Goal: Information Seeking & Learning: Find specific fact

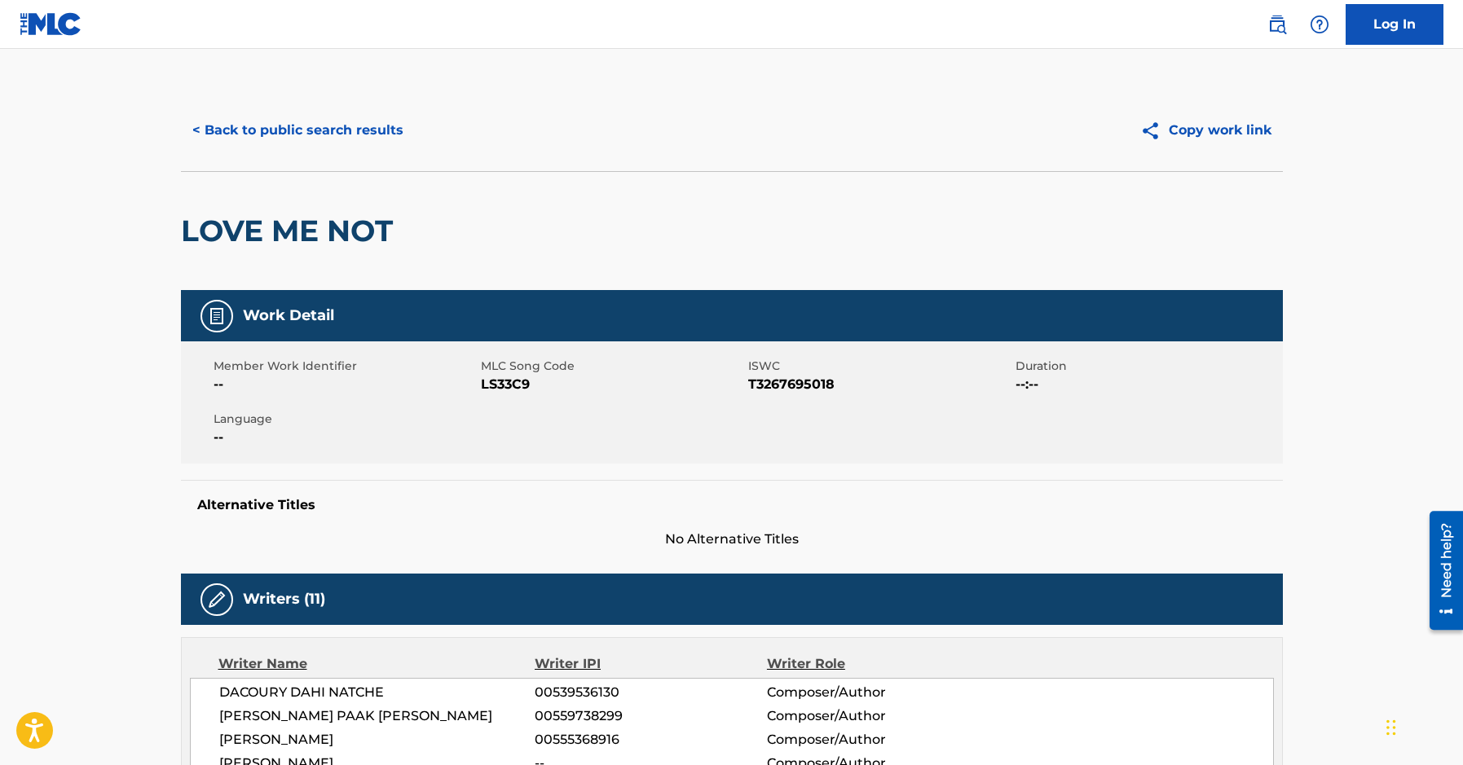
click at [345, 129] on button "< Back to public search results" at bounding box center [298, 130] width 234 height 41
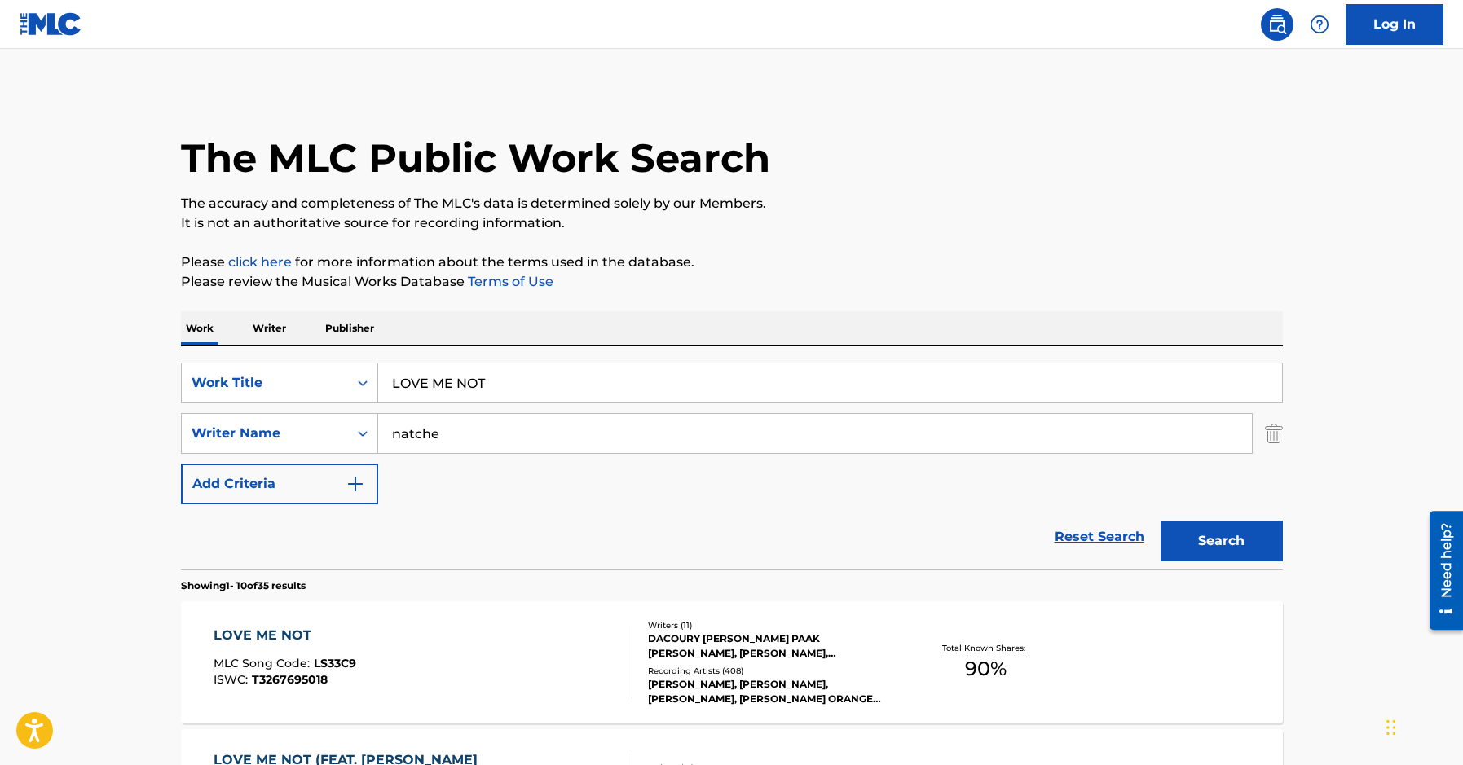
scroll to position [166, 0]
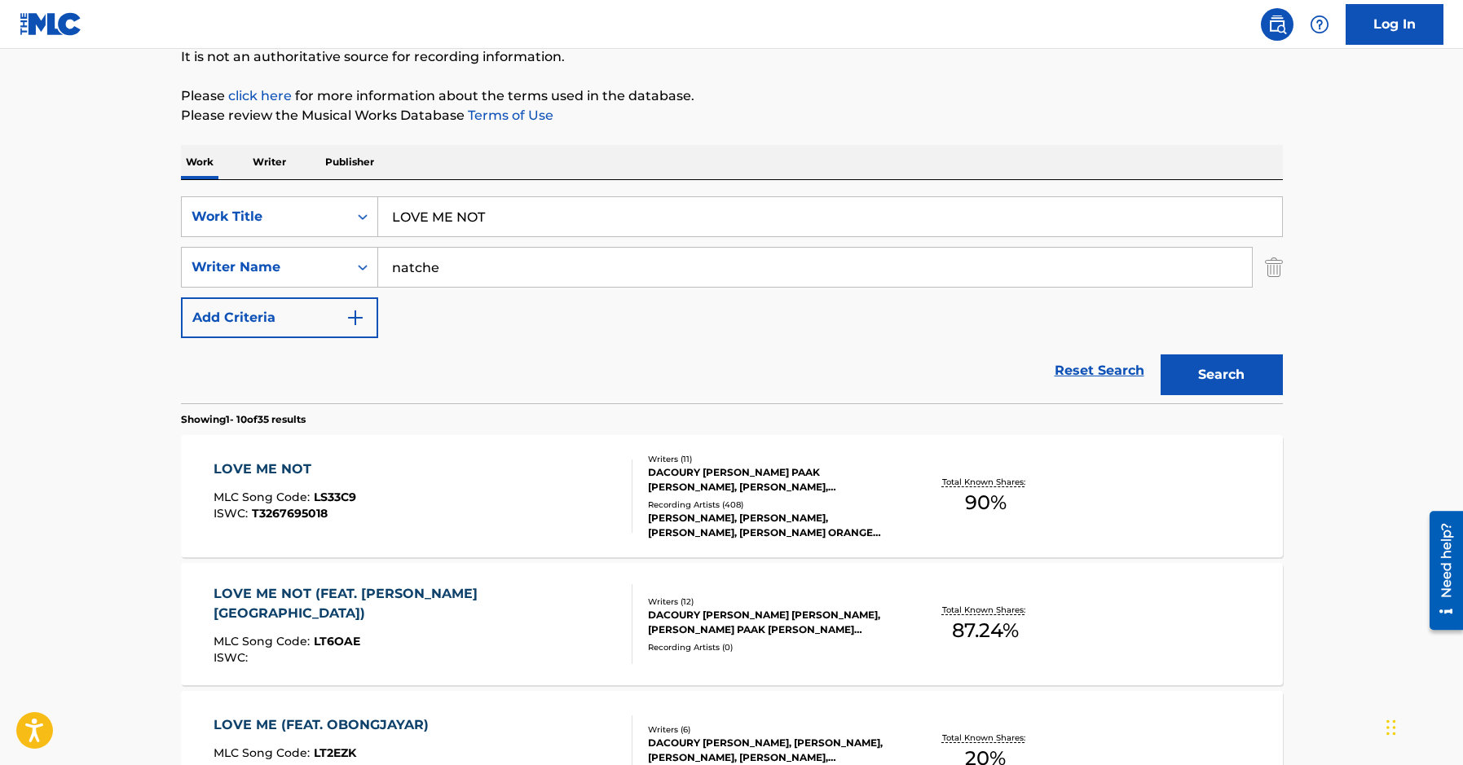
drag, startPoint x: 520, startPoint y: 208, endPoint x: 239, endPoint y: 218, distance: 281.4
click at [378, 218] on input "LOVE ME NOT" at bounding box center [830, 216] width 904 height 39
paste input "daisies"
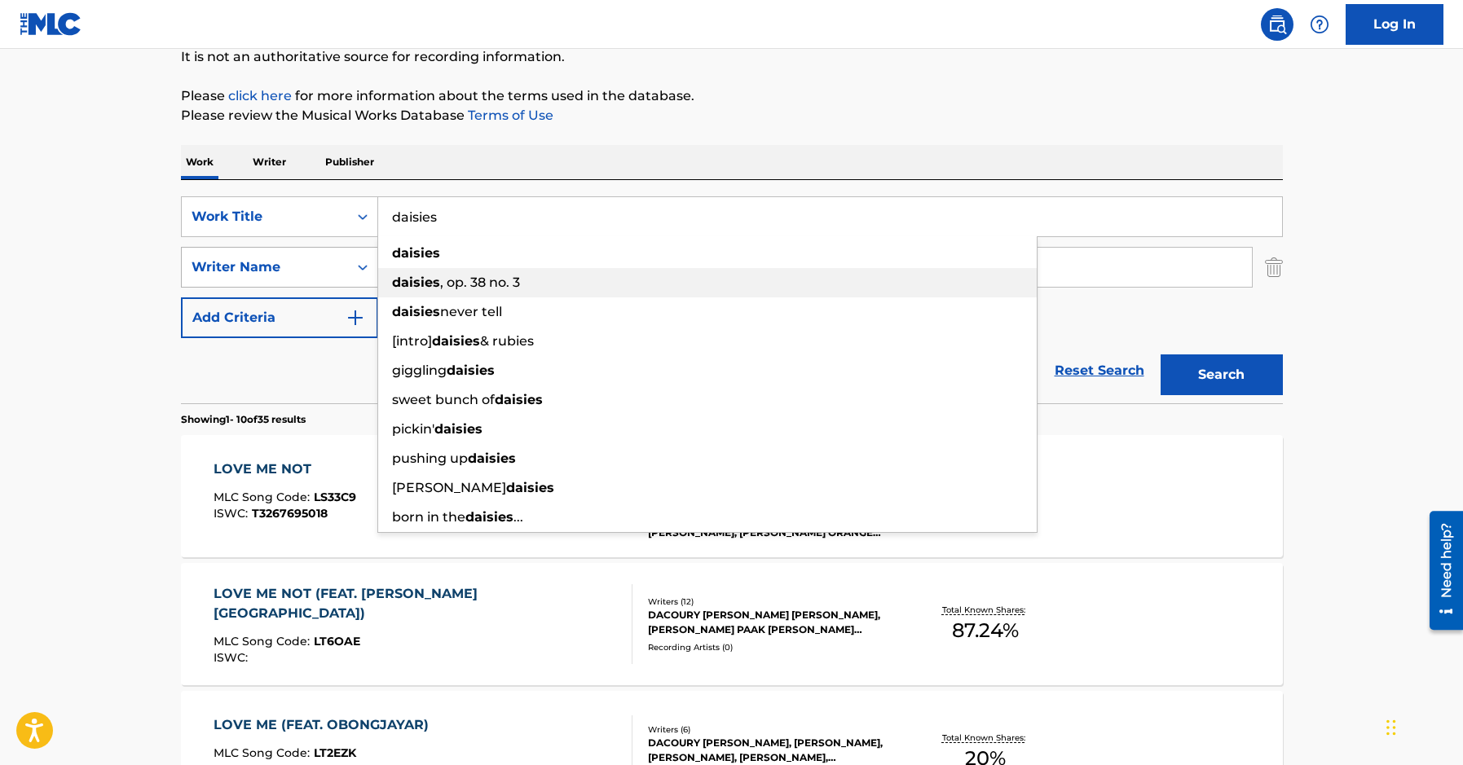
type input "daisies"
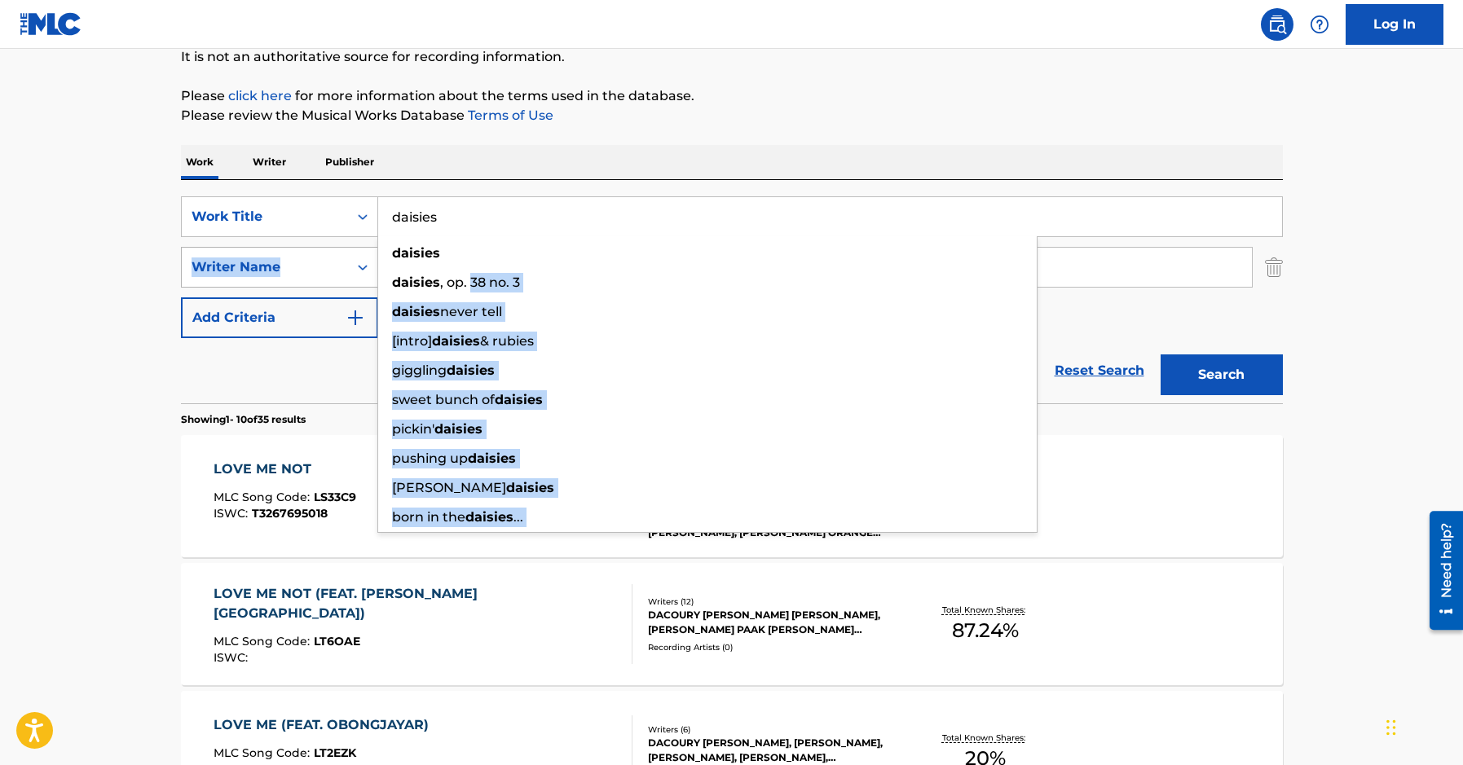
drag, startPoint x: 341, startPoint y: 267, endPoint x: 297, endPoint y: 267, distance: 44.0
click at [297, 267] on div "SearchWithCriteriac3abc357-e001-486a-8e95-b0237e4a7f89 Work Title daisies daisi…" at bounding box center [732, 267] width 1102 height 142
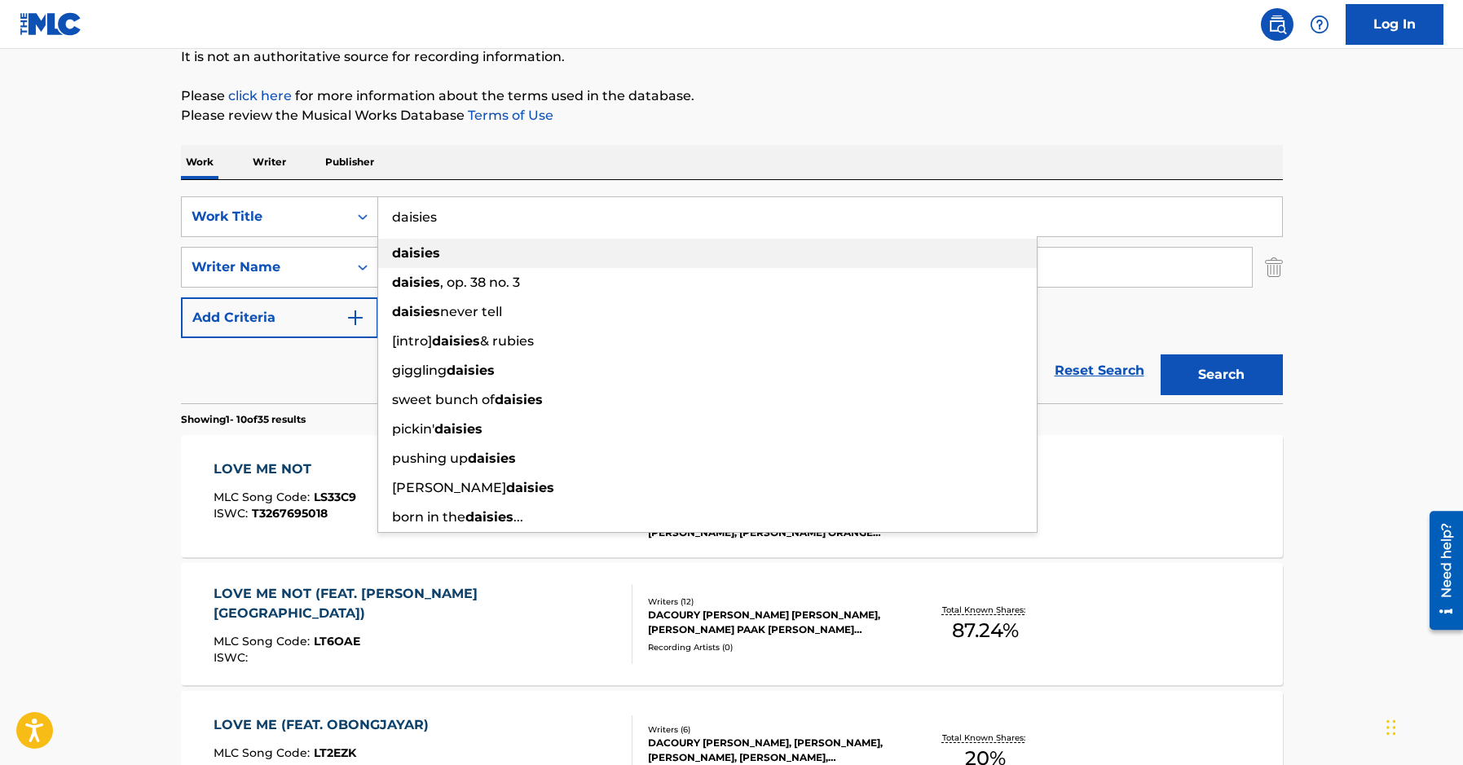
click at [400, 246] on strong "daisies" at bounding box center [416, 252] width 48 height 15
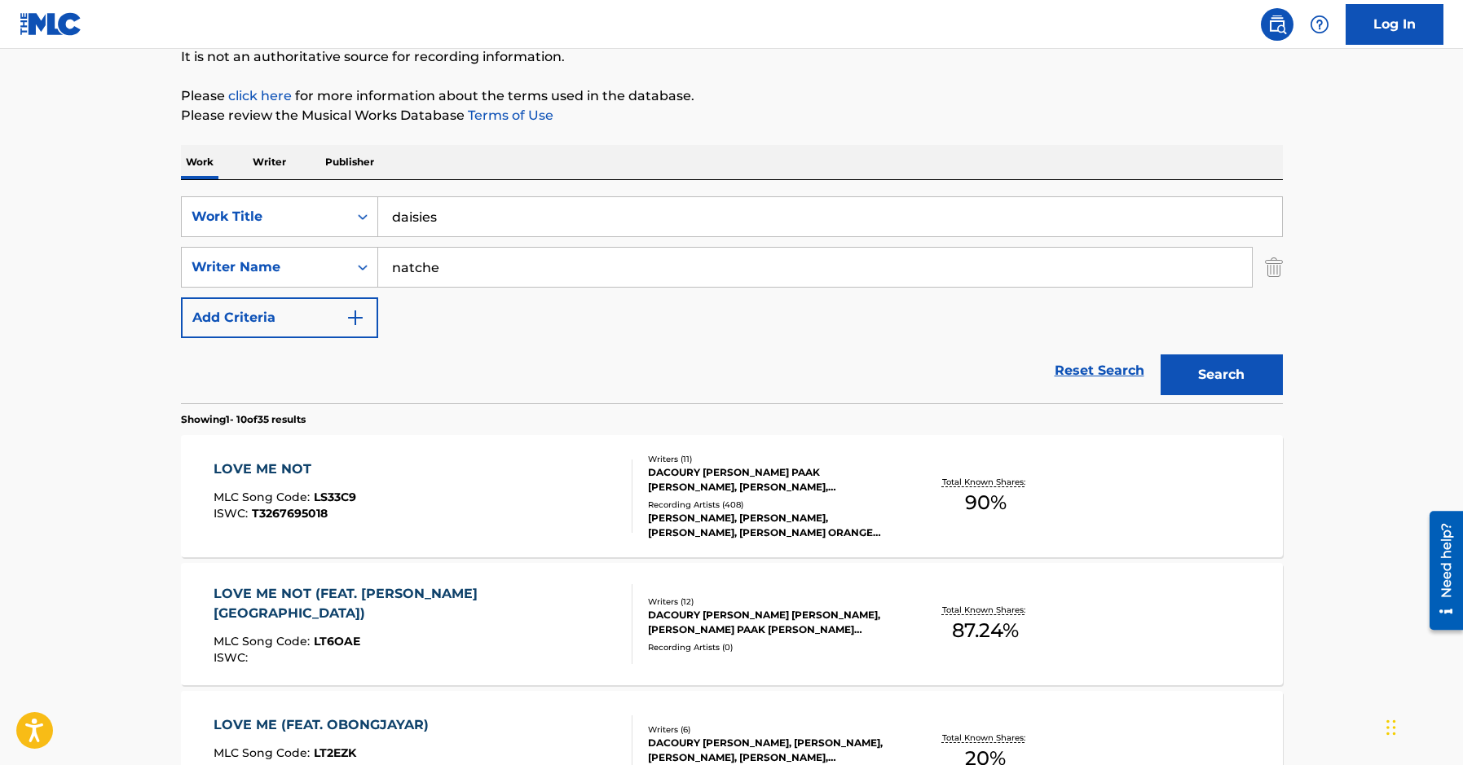
drag, startPoint x: 507, startPoint y: 264, endPoint x: 279, endPoint y: 263, distance: 228.2
click at [378, 263] on input "natche" at bounding box center [815, 267] width 874 height 39
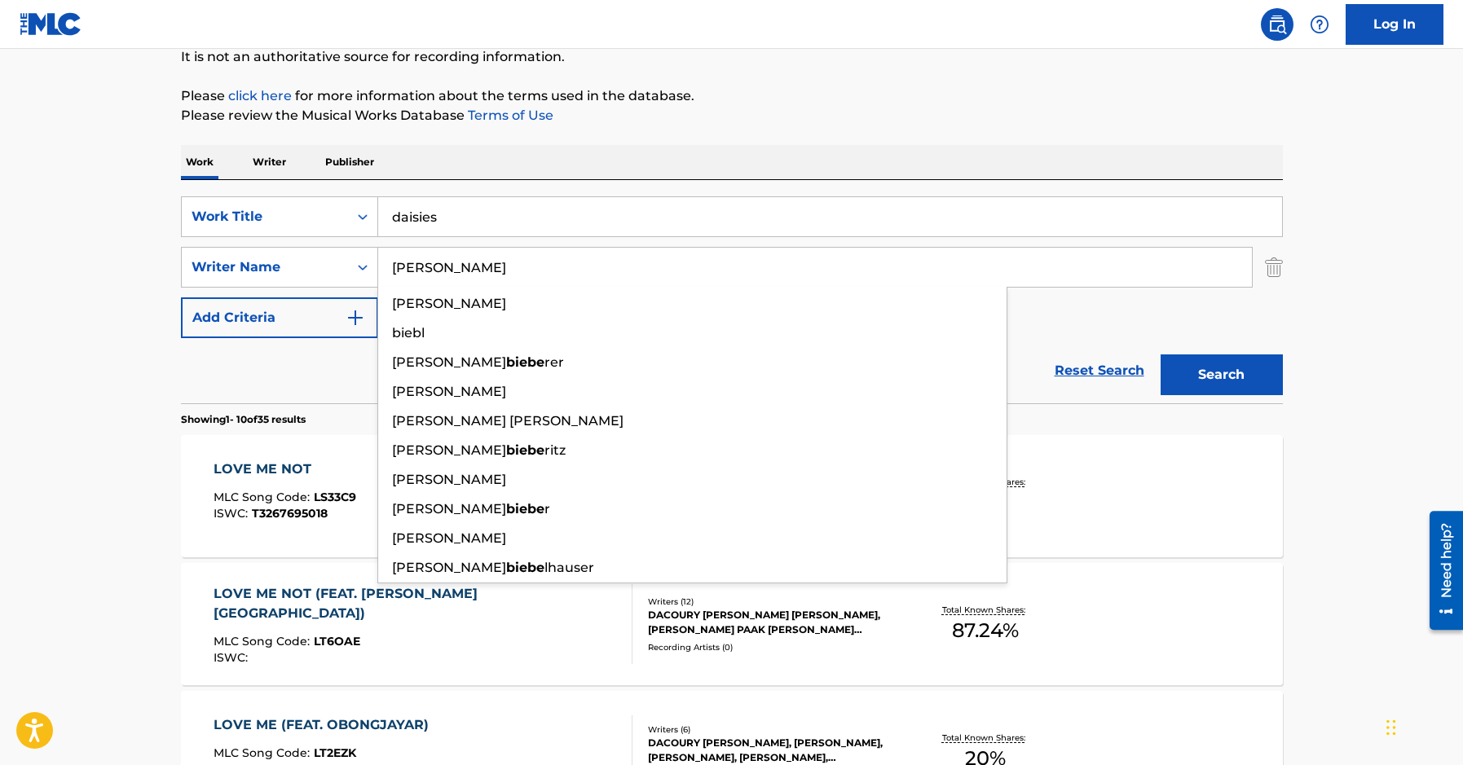
type input "[PERSON_NAME]"
click at [1161, 355] on button "Search" at bounding box center [1222, 375] width 122 height 41
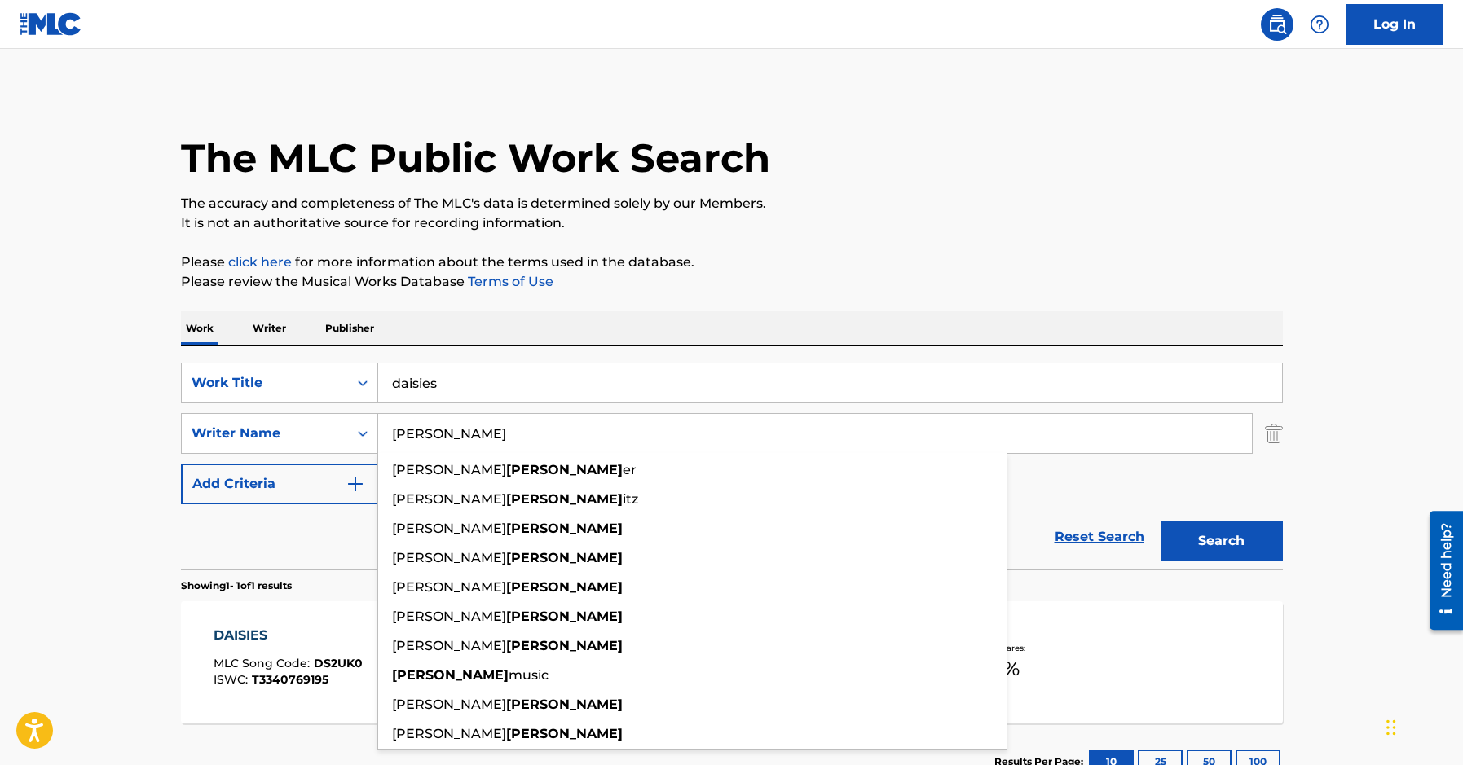
click at [907, 51] on main "The MLC Public Work Search The accuracy and completeness of The MLC's data is d…" at bounding box center [731, 429] width 1463 height 760
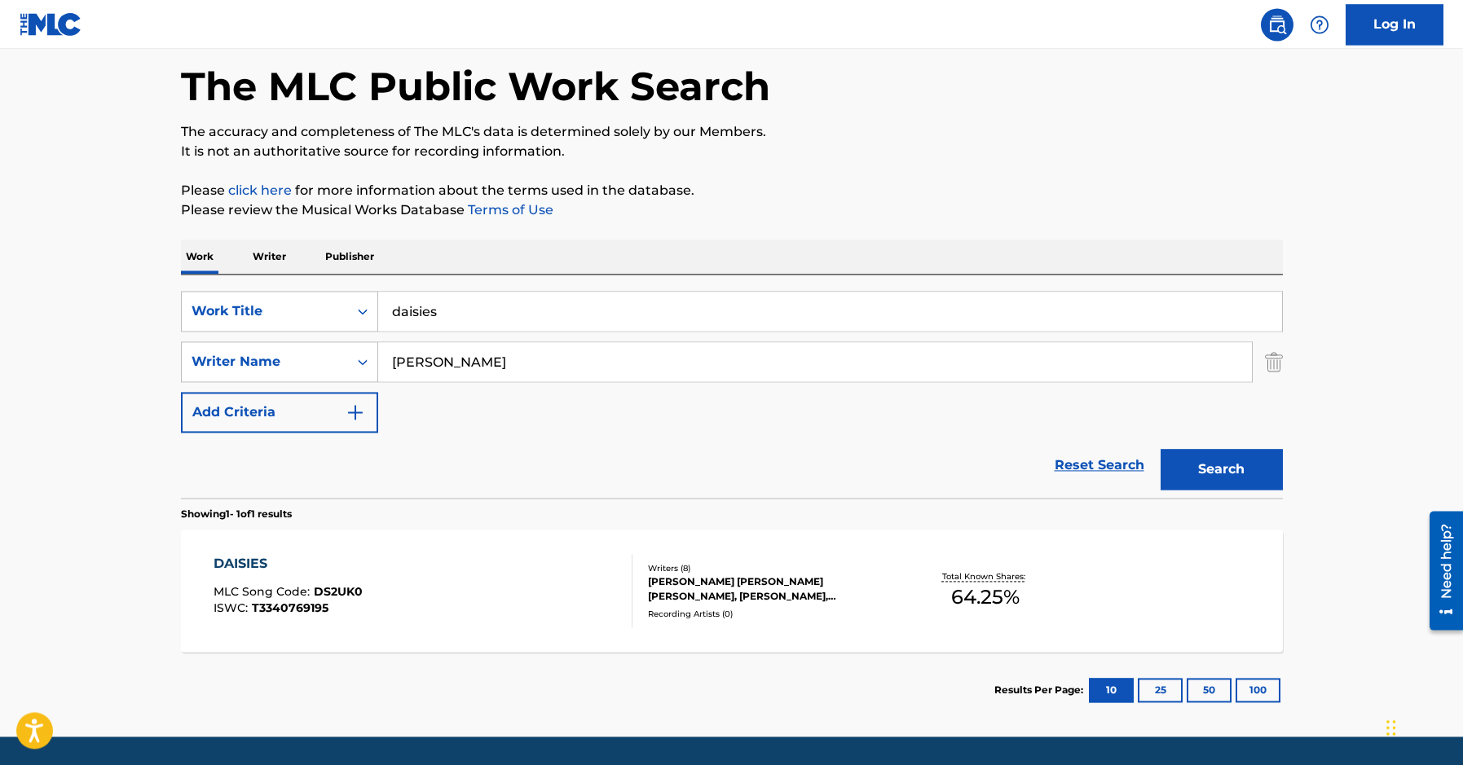
scroll to position [121, 0]
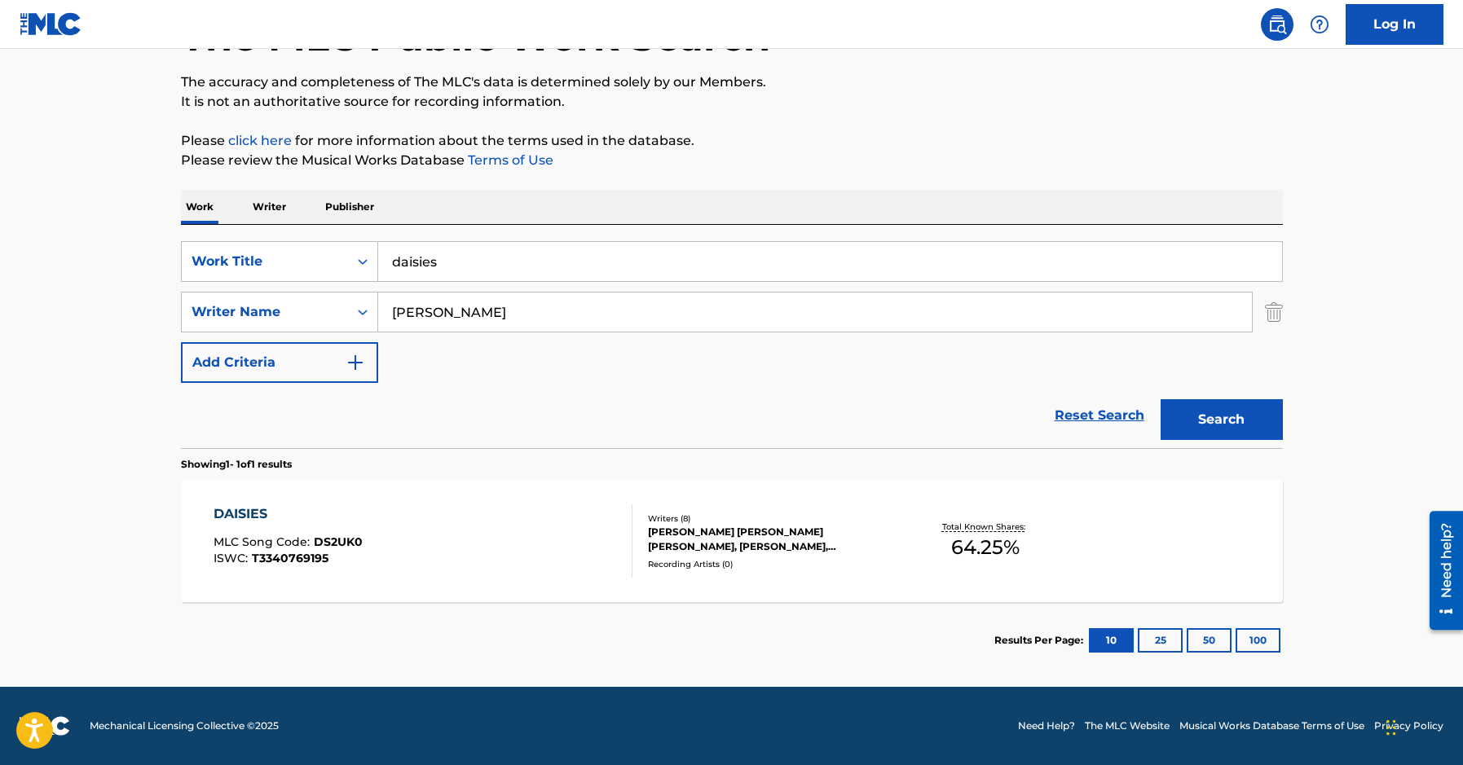
click at [816, 540] on div "[PERSON_NAME] [PERSON_NAME] [PERSON_NAME], [PERSON_NAME], [PERSON_NAME], [PERSO…" at bounding box center [771, 539] width 246 height 29
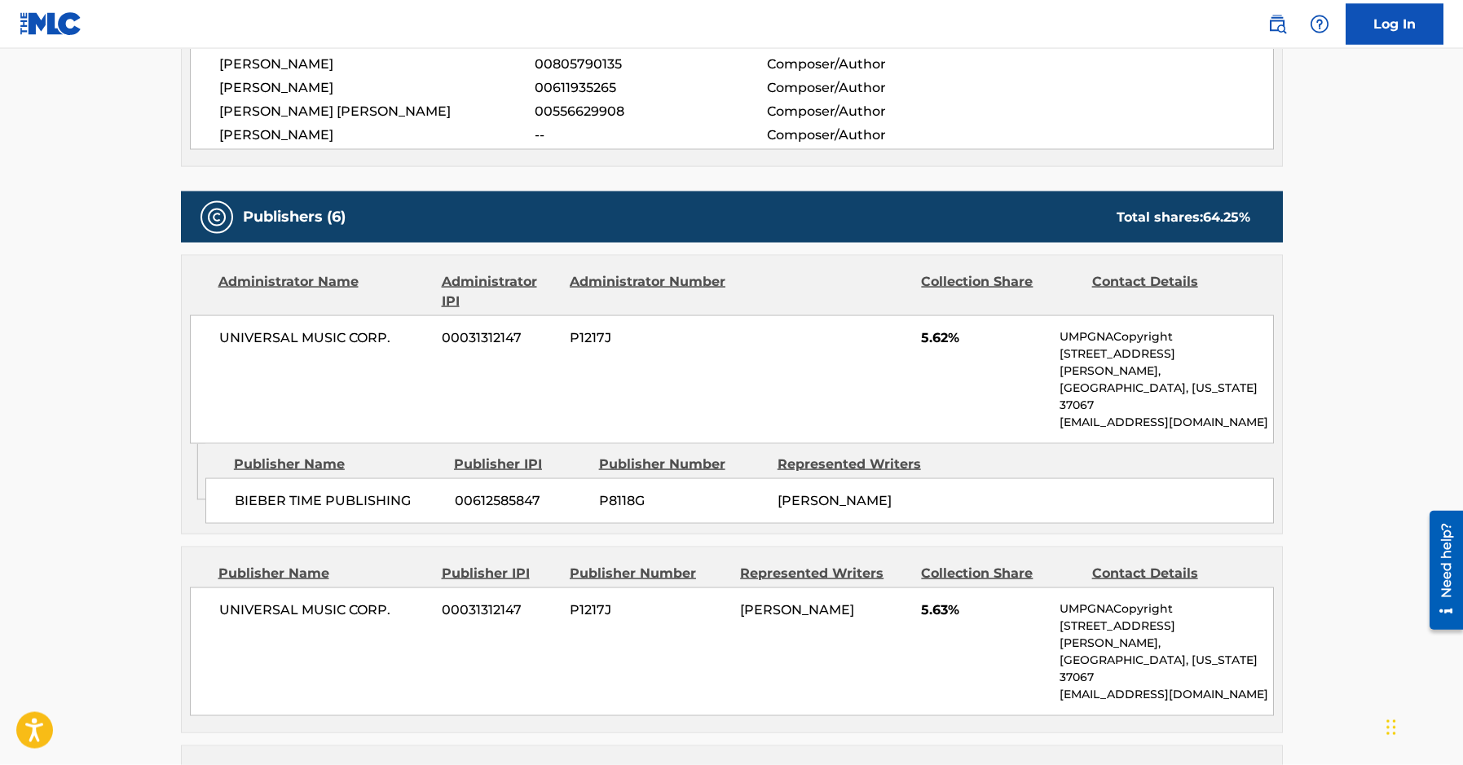
scroll to position [716, 0]
